Goal: Task Accomplishment & Management: Use online tool/utility

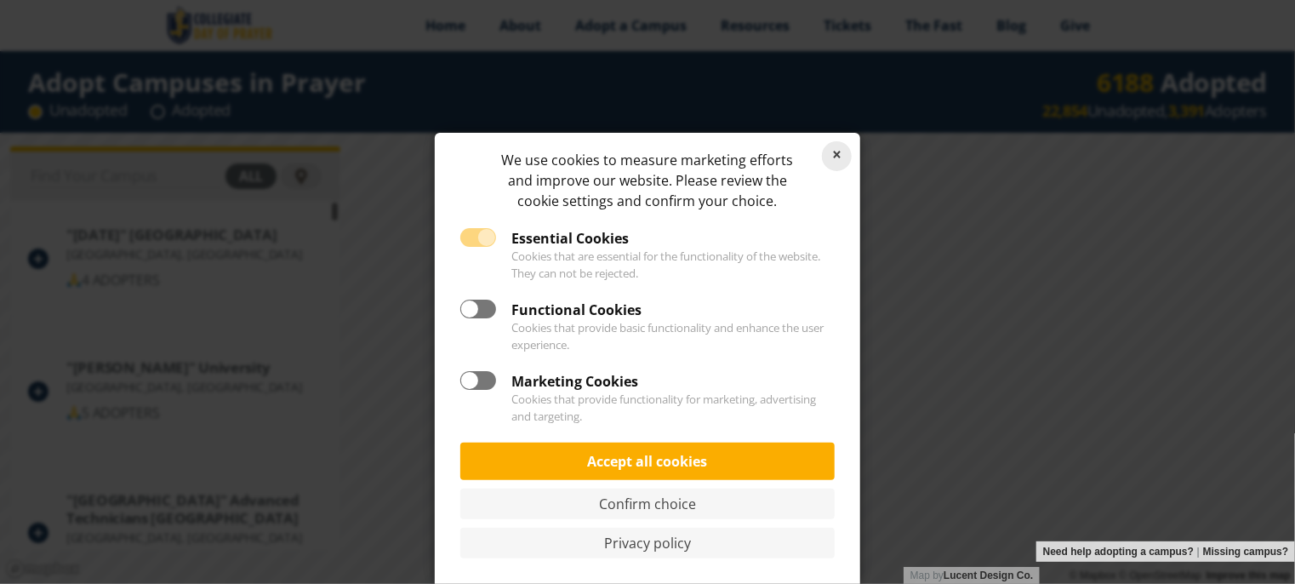
click at [834, 151] on link "Reject cookies" at bounding box center [837, 156] width 30 height 30
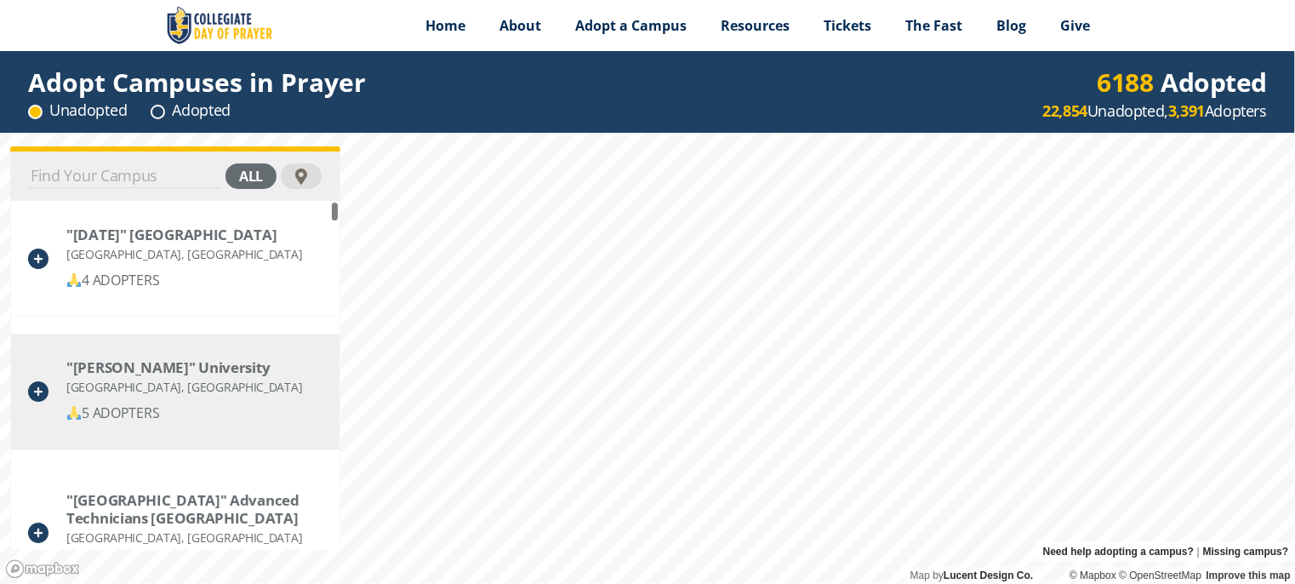
click at [237, 387] on div "[GEOGRAPHIC_DATA], [GEOGRAPHIC_DATA]" at bounding box center [184, 386] width 236 height 21
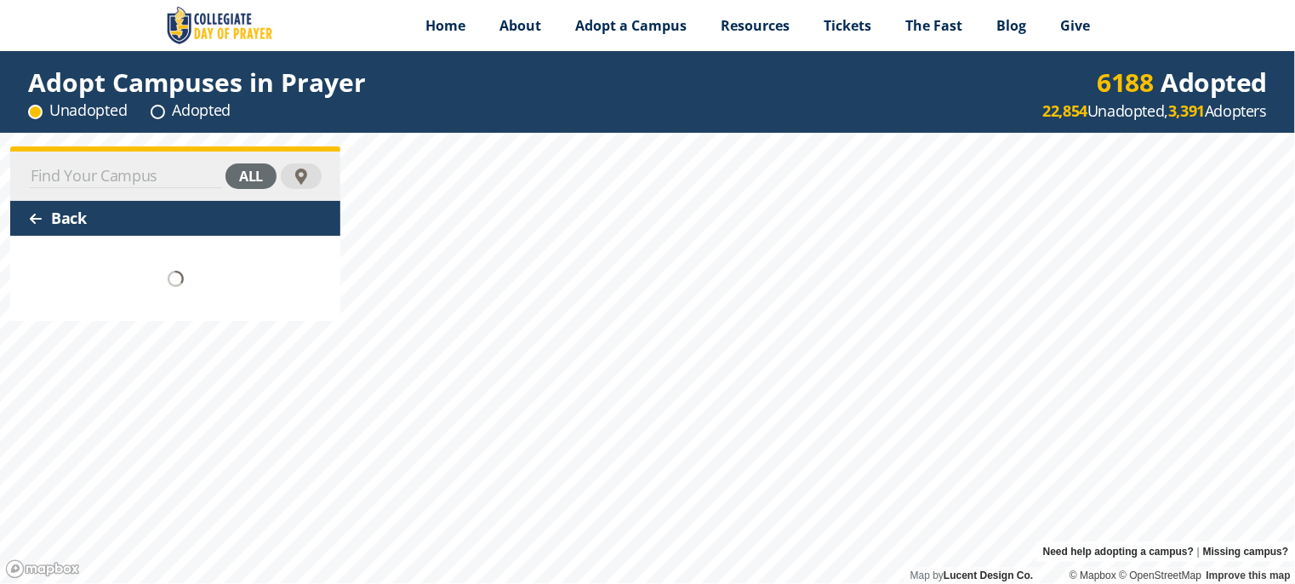
click at [31, 212] on div at bounding box center [36, 219] width 14 height 14
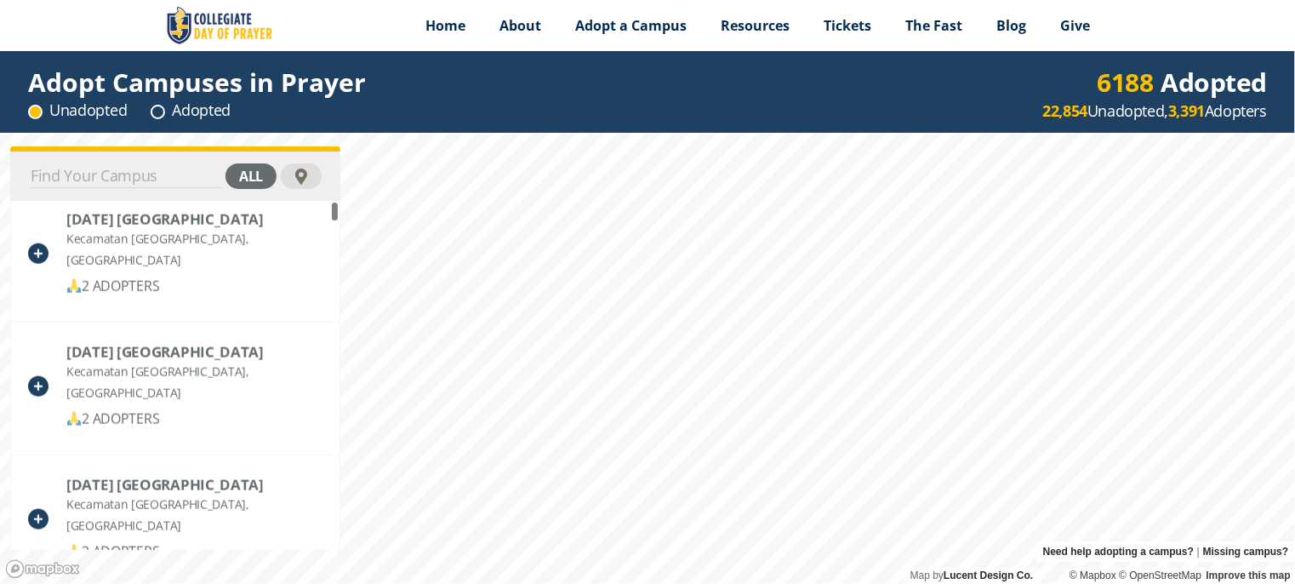
scroll to position [1078, 0]
click at [140, 174] on input at bounding box center [125, 176] width 192 height 24
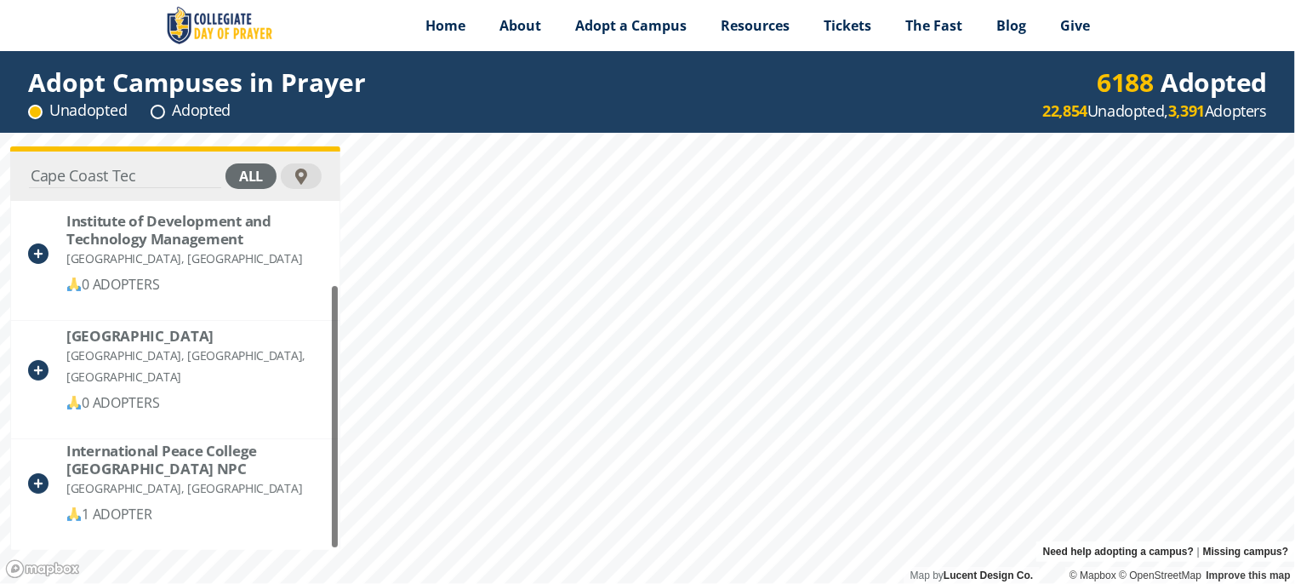
scroll to position [0, 0]
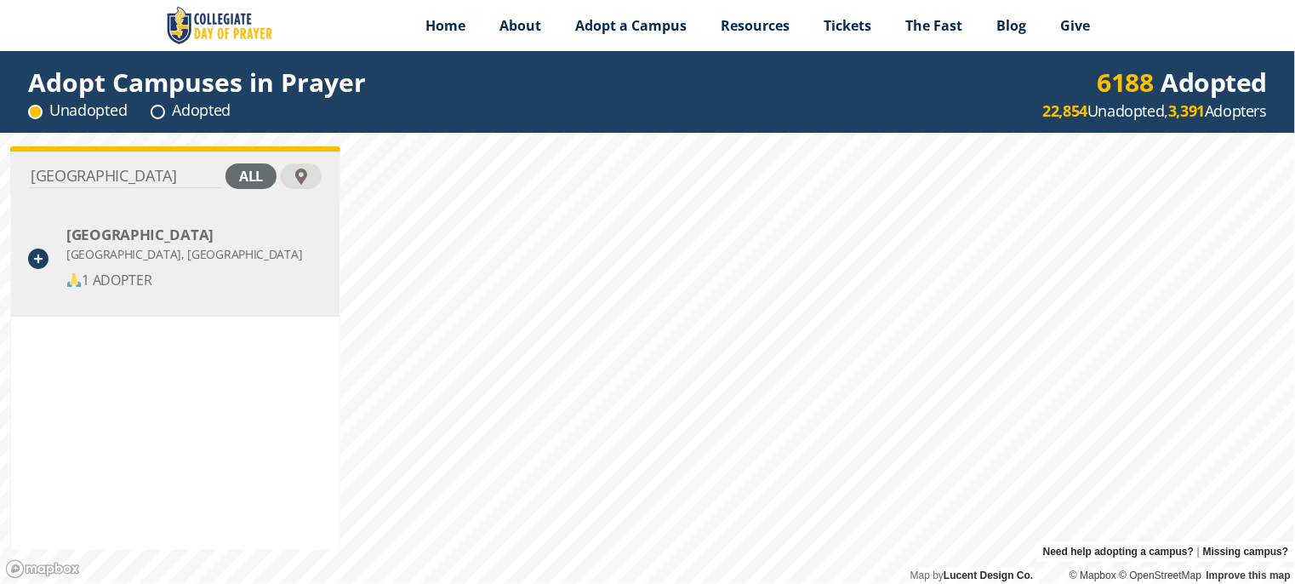
type input "Cape Coast Technical"
click at [126, 277] on div "1 ADOPTER" at bounding box center [184, 280] width 236 height 21
